Goal: Transaction & Acquisition: Purchase product/service

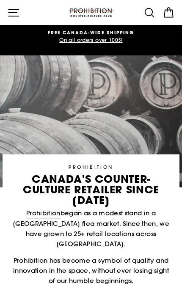
click at [15, 15] on icon "button" at bounding box center [13, 12] width 13 height 13
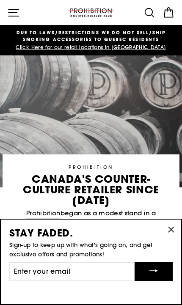
click at [15, 11] on icon "button" at bounding box center [13, 12] width 13 height 13
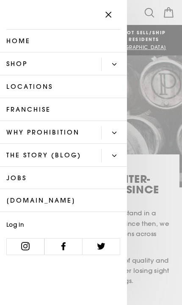
click at [68, 64] on link "Shop" at bounding box center [50, 63] width 101 height 23
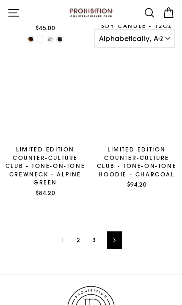
scroll to position [1903, 0]
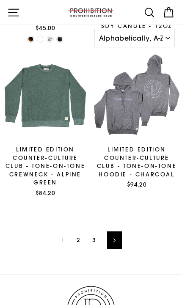
click at [119, 231] on link "Next" at bounding box center [114, 240] width 15 height 18
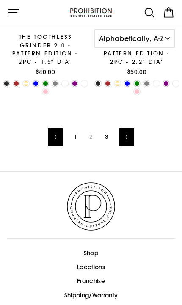
scroll to position [2021, 0]
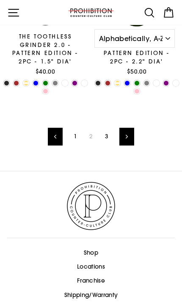
click at [126, 134] on icon at bounding box center [127, 136] width 2 height 5
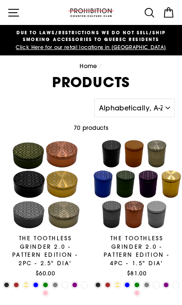
click at [148, 11] on icon at bounding box center [149, 12] width 13 height 13
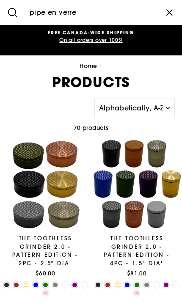
type input "pipe en verre"
click at [13, 12] on button "Search" at bounding box center [12, 12] width 25 height 25
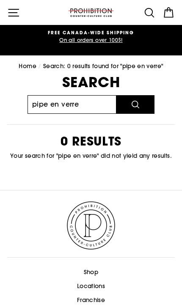
click at [98, 100] on input "pipe en verre" at bounding box center [71, 104] width 89 height 19
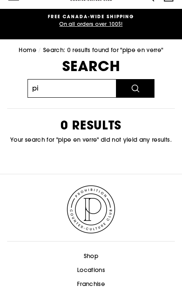
type input "p"
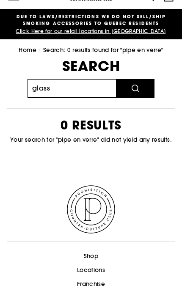
type input "glass"
click at [135, 95] on button "Search" at bounding box center [135, 104] width 38 height 19
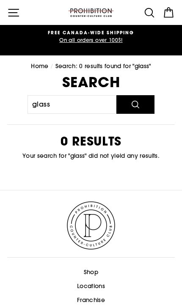
click at [17, 11] on icon "button" at bounding box center [13, 12] width 13 height 13
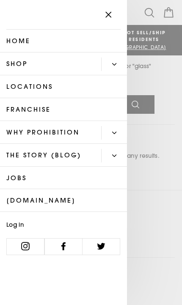
click at [120, 63] on button "Primary" at bounding box center [114, 64] width 26 height 14
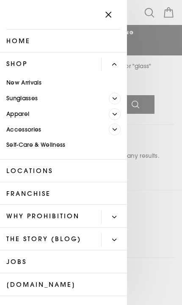
click at [14, 128] on link "Accessories" at bounding box center [54, 130] width 109 height 16
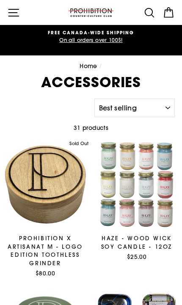
select select "best-selling"
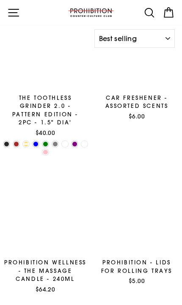
scroll to position [1408, 0]
